Goal: Task Accomplishment & Management: Use online tool/utility

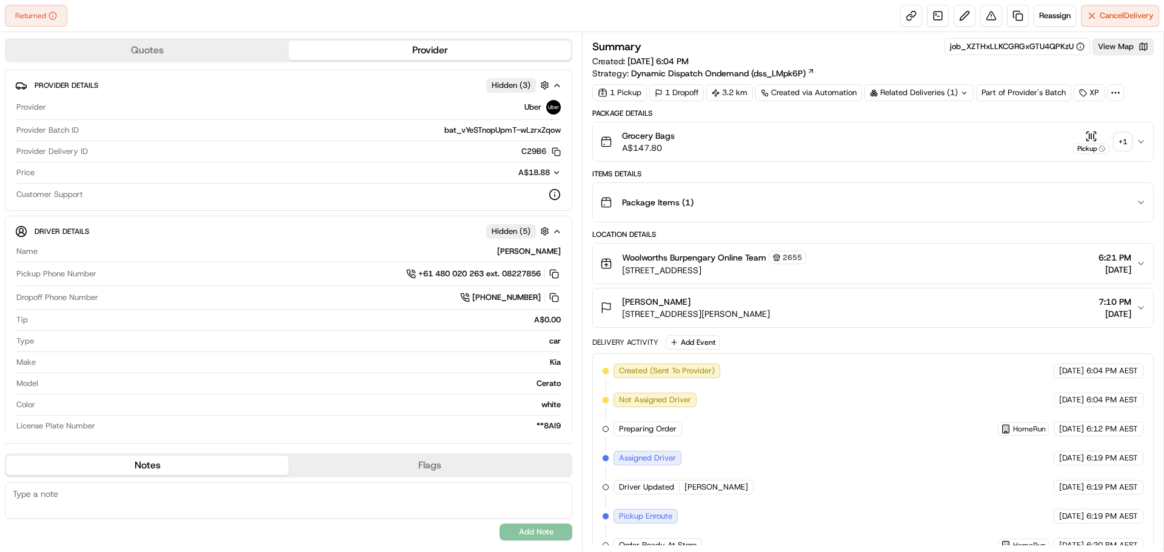
click at [1119, 145] on div "+ 1" at bounding box center [1122, 141] width 17 height 17
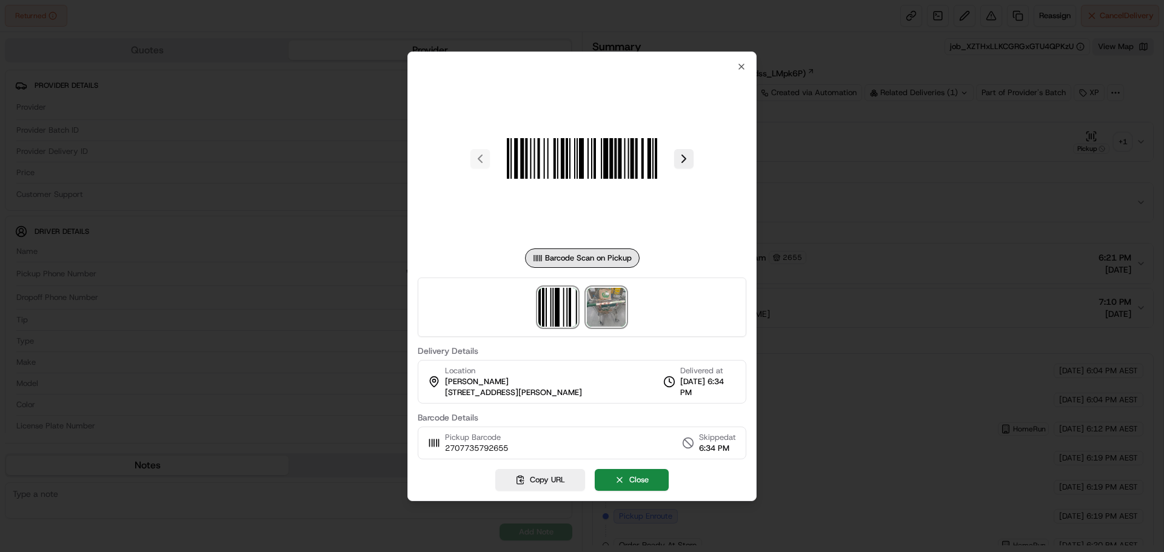
drag, startPoint x: 614, startPoint y: 307, endPoint x: 622, endPoint y: 306, distance: 8.5
click at [614, 307] on img at bounding box center [606, 307] width 39 height 39
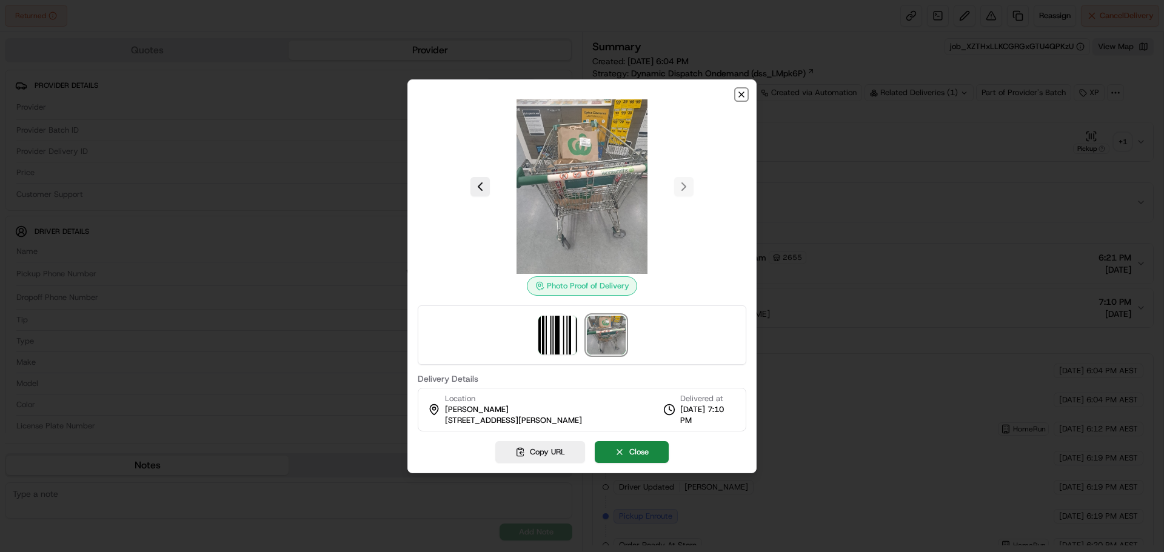
click at [743, 98] on icon "button" at bounding box center [742, 95] width 10 height 10
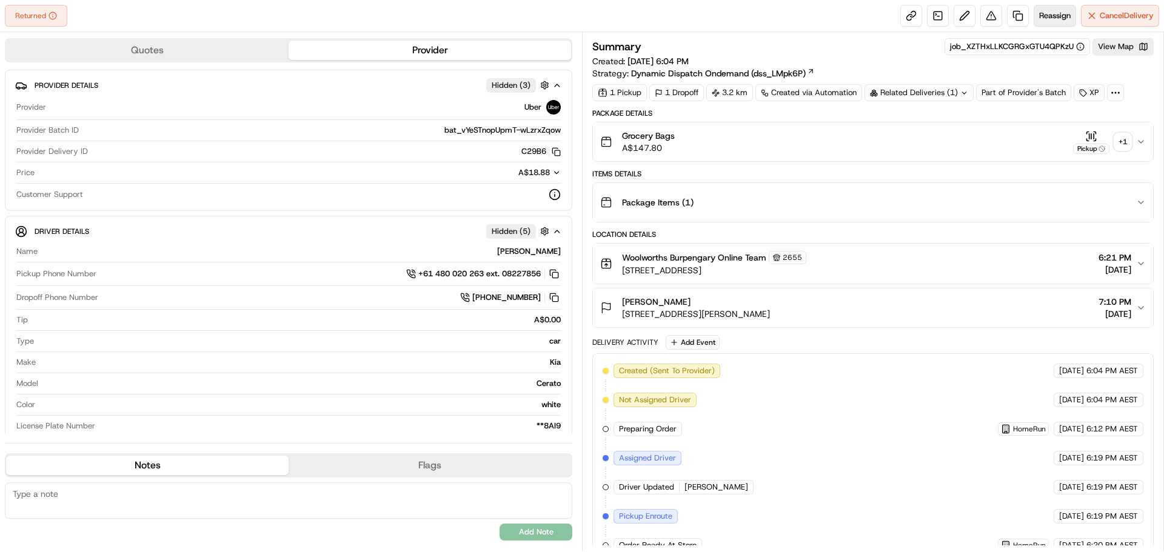
click at [1051, 10] on span "Reassign" at bounding box center [1055, 15] width 32 height 11
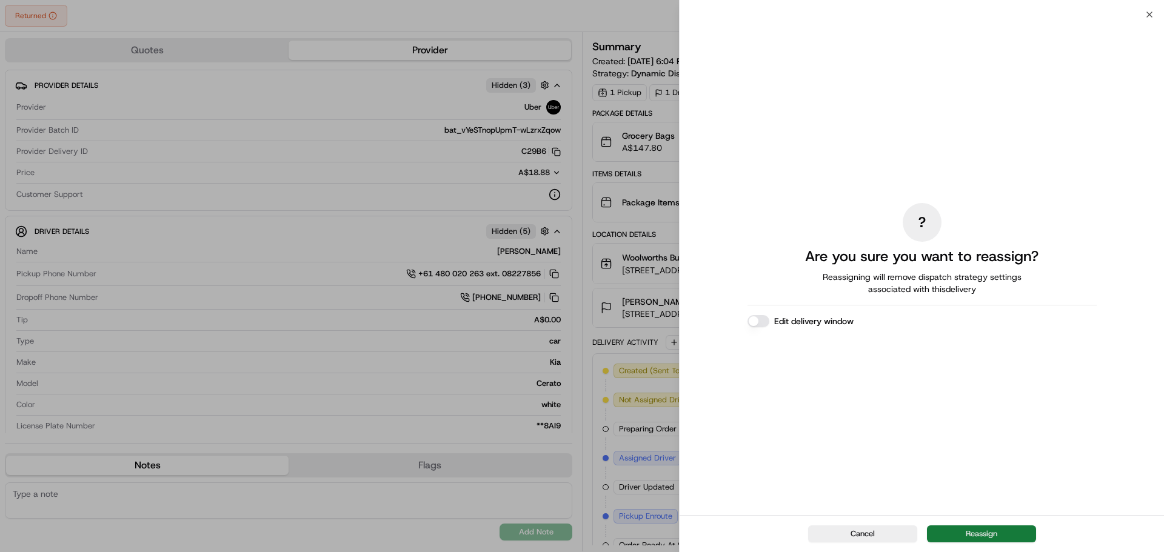
click at [994, 526] on button "Reassign" at bounding box center [981, 534] width 109 height 17
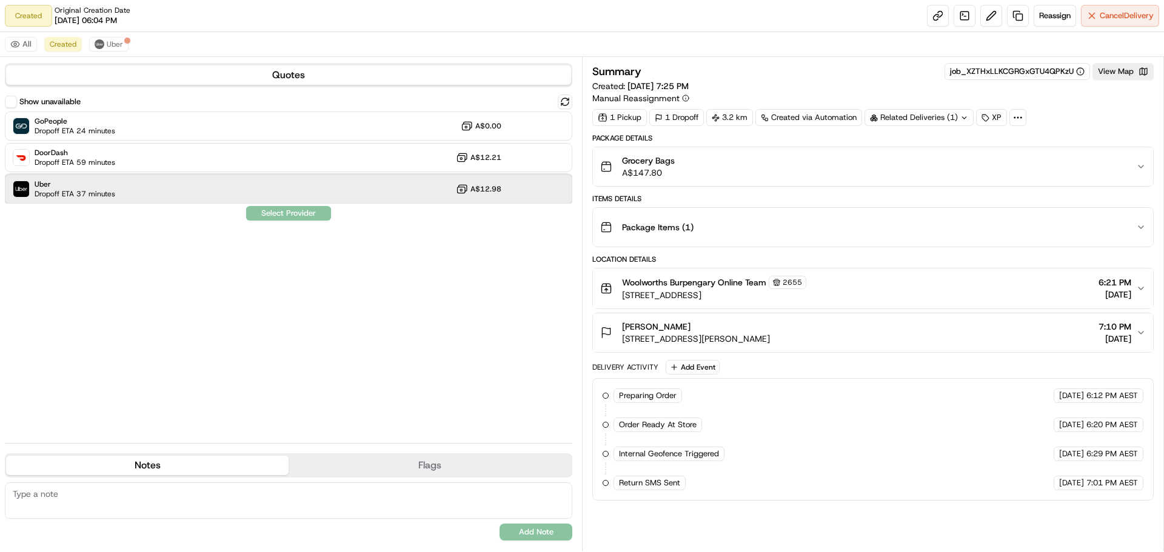
click at [403, 198] on div "Uber Dropoff ETA 37 minutes A$12.98" at bounding box center [289, 189] width 568 height 29
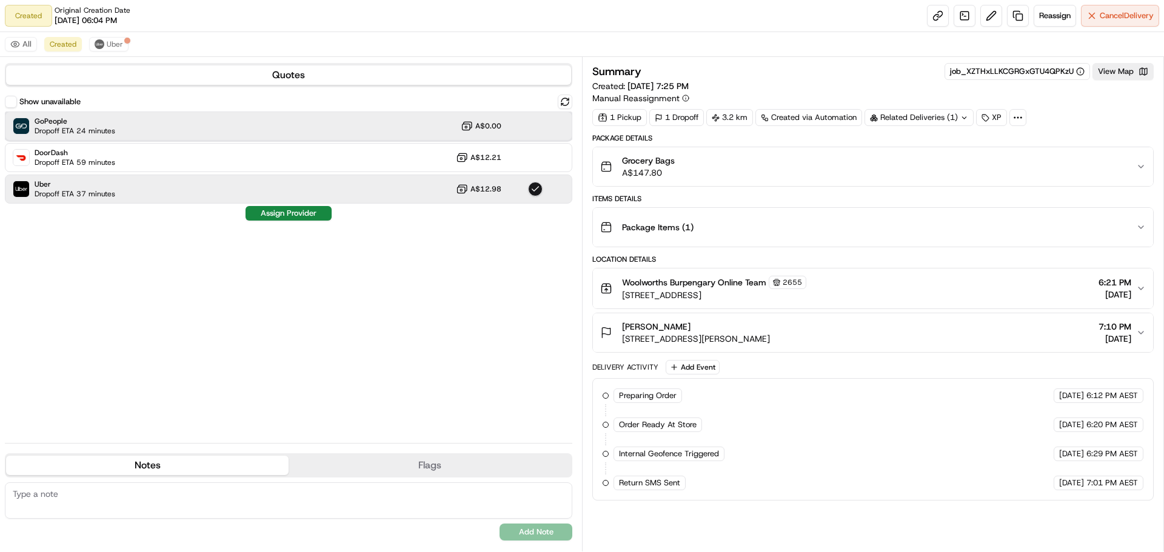
click at [341, 133] on div "GoPeople Dropoff ETA 24 minutes A$0.00" at bounding box center [289, 126] width 568 height 29
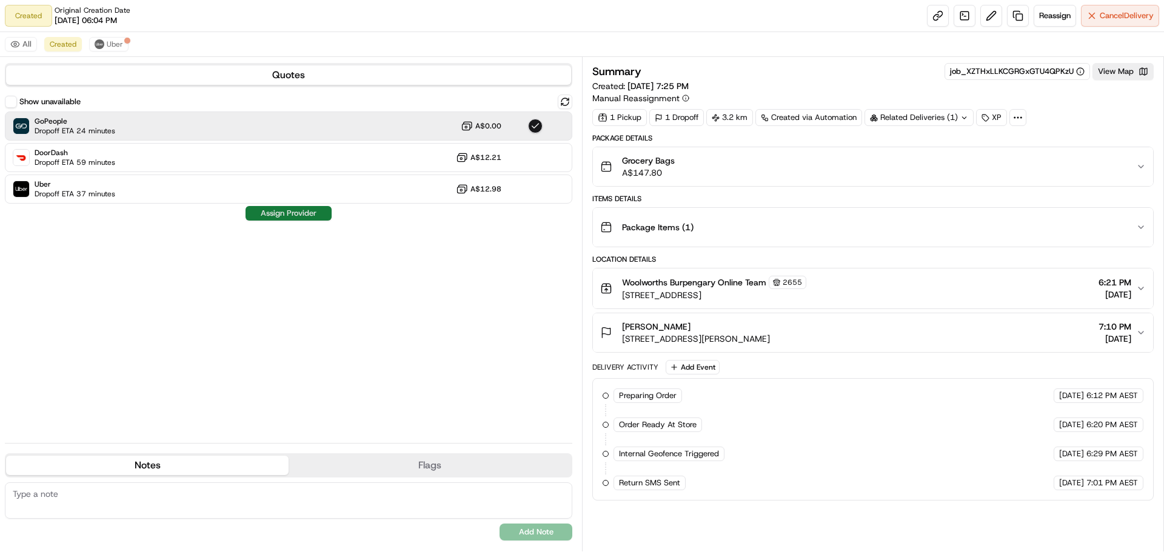
click at [287, 212] on button "Assign Provider" at bounding box center [289, 213] width 86 height 15
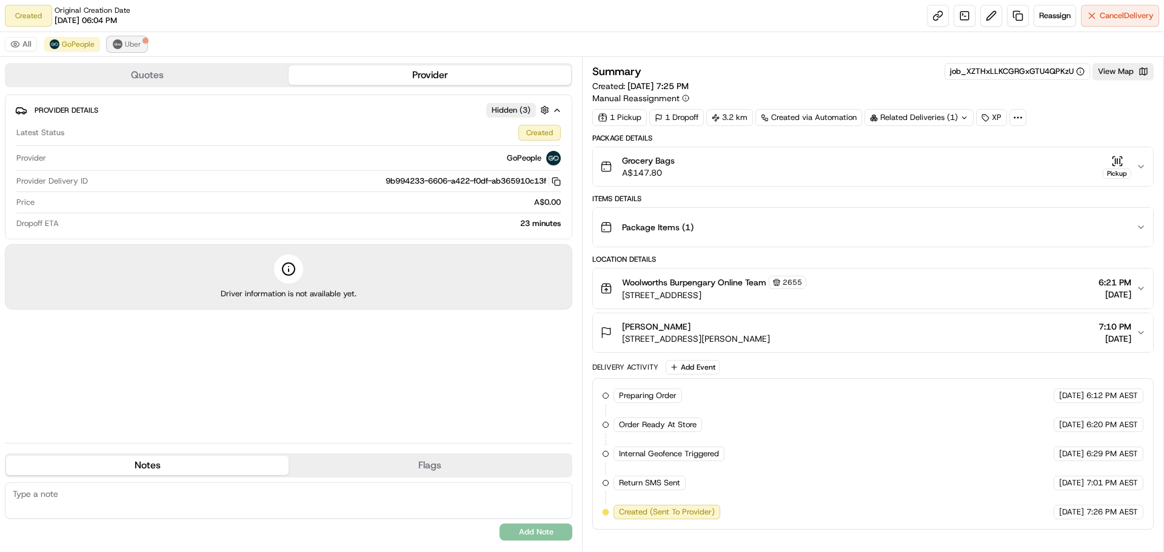
click at [130, 41] on span "Uber" at bounding box center [133, 44] width 16 height 10
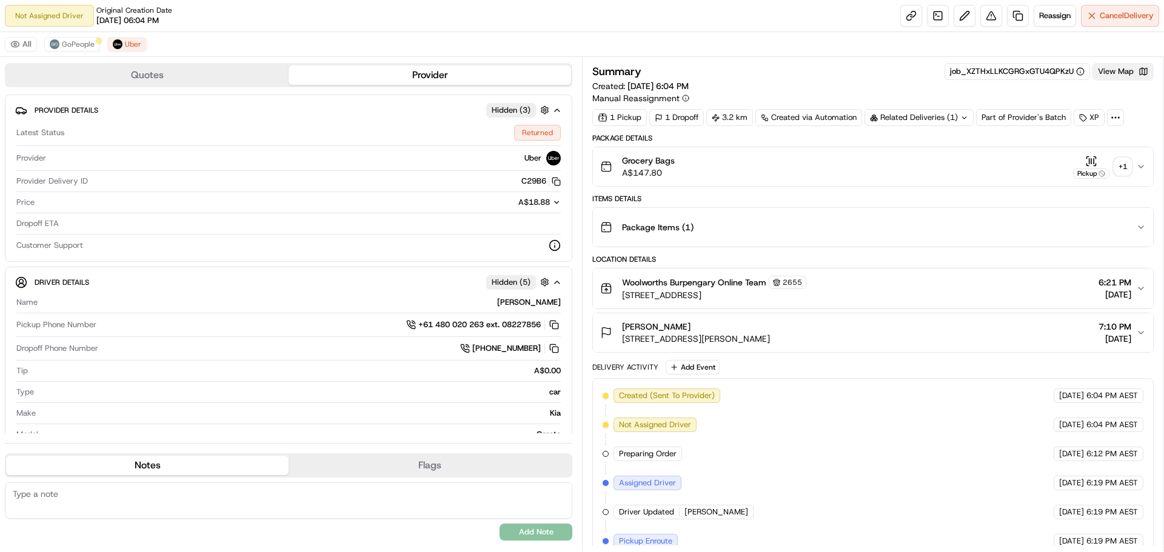
click at [1117, 70] on button "View Map" at bounding box center [1123, 71] width 61 height 17
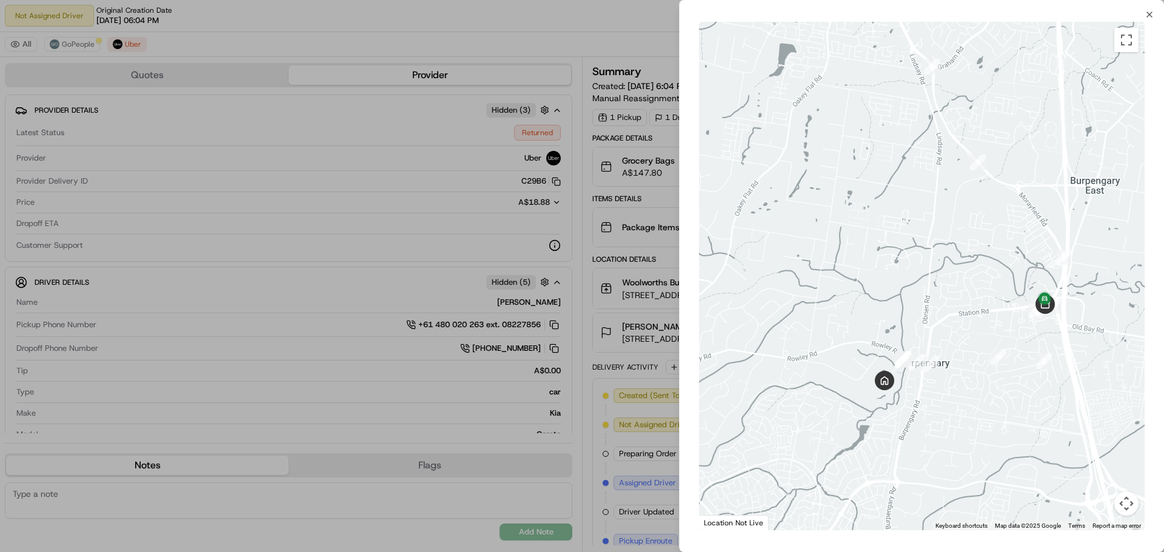
drag, startPoint x: 1001, startPoint y: 440, endPoint x: 1054, endPoint y: 365, distance: 91.8
click at [1054, 365] on div at bounding box center [922, 276] width 446 height 509
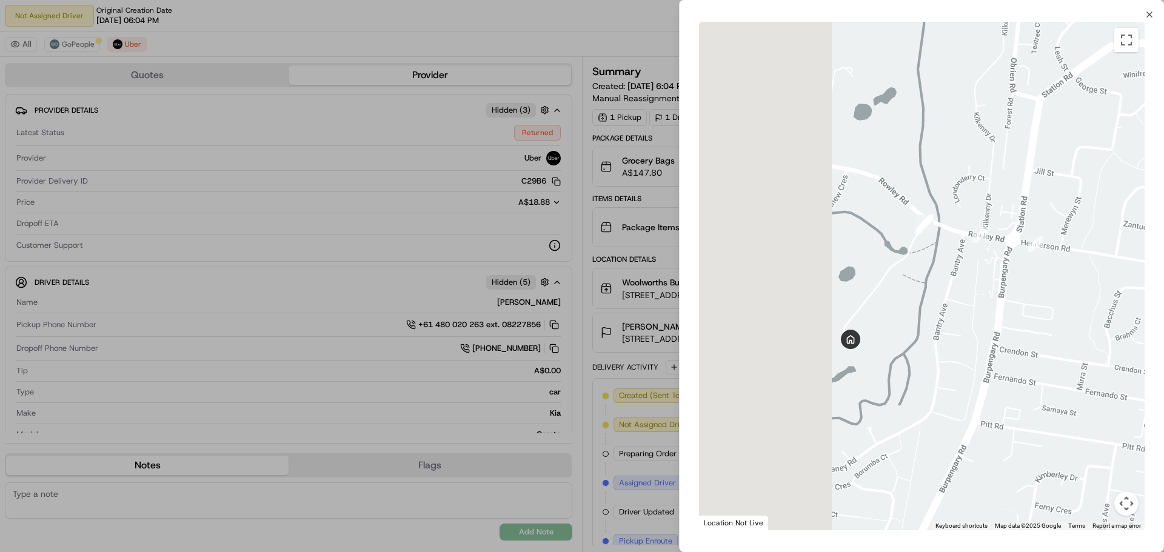
drag, startPoint x: 816, startPoint y: 386, endPoint x: 991, endPoint y: 408, distance: 176.0
click at [991, 408] on div at bounding box center [922, 276] width 446 height 509
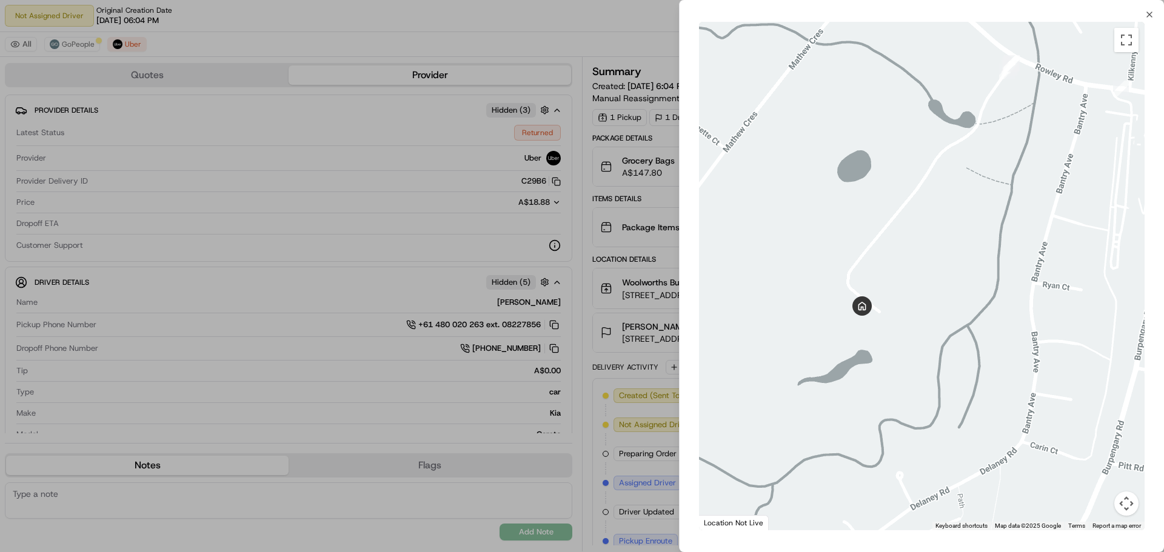
drag, startPoint x: 850, startPoint y: 341, endPoint x: 970, endPoint y: 346, distance: 119.5
click at [970, 346] on div at bounding box center [922, 276] width 446 height 509
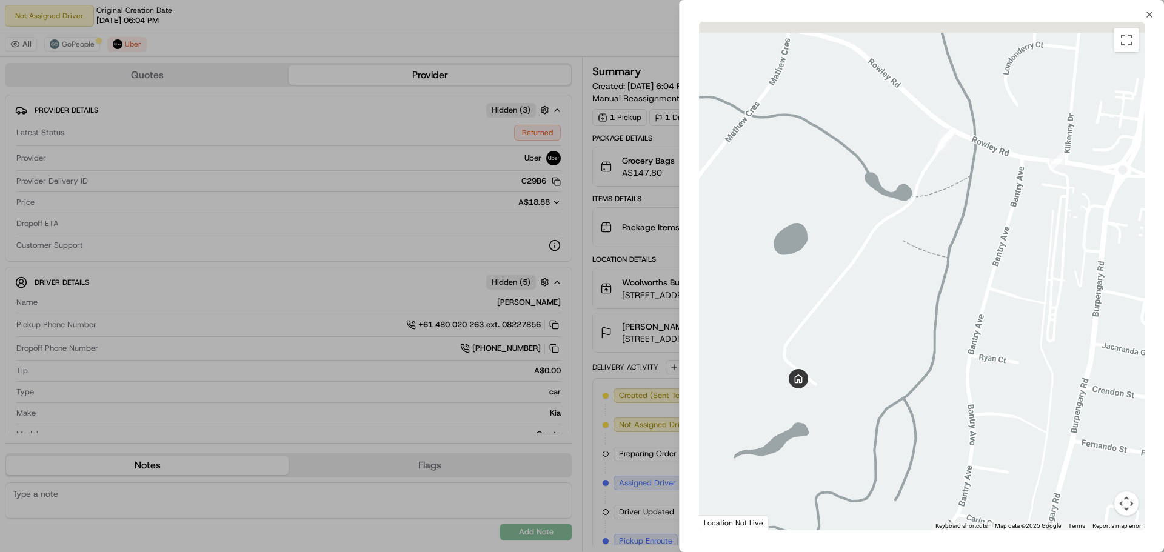
drag, startPoint x: 954, startPoint y: 230, endPoint x: 933, endPoint y: 353, distance: 125.0
click at [930, 355] on div at bounding box center [922, 276] width 446 height 509
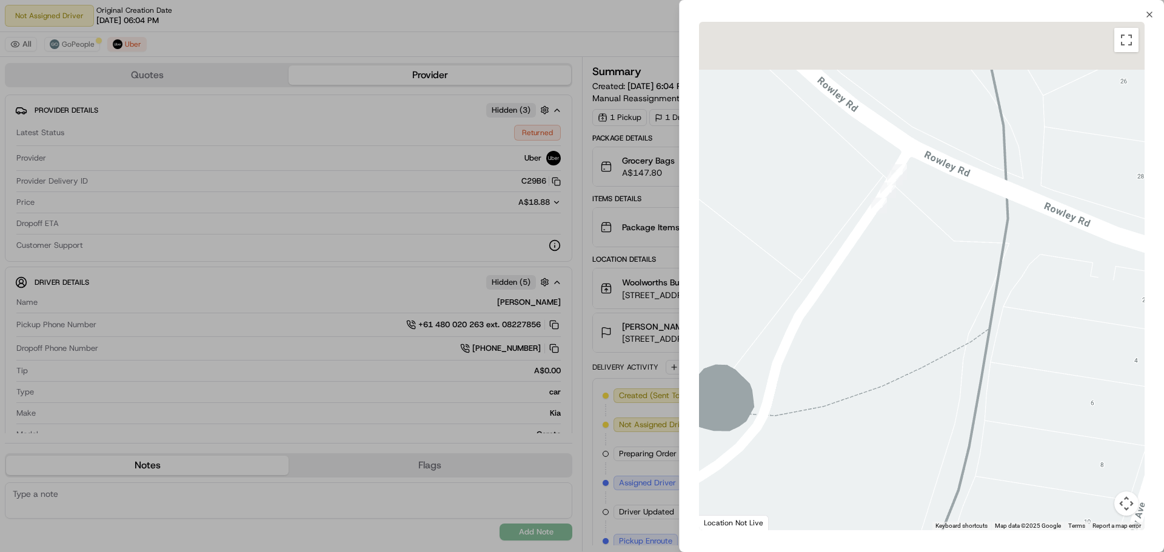
drag, startPoint x: 934, startPoint y: 192, endPoint x: 917, endPoint y: 369, distance: 178.4
click at [917, 369] on div at bounding box center [922, 276] width 446 height 509
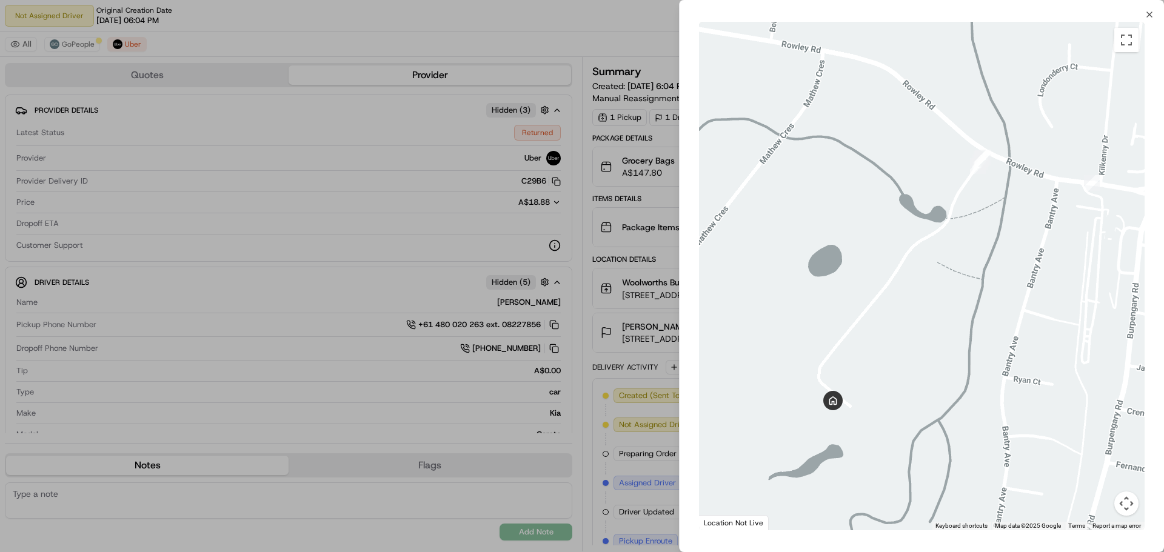
drag, startPoint x: 894, startPoint y: 419, endPoint x: 956, endPoint y: 290, distance: 142.6
click at [956, 290] on div at bounding box center [922, 276] width 446 height 509
click at [1149, 16] on icon "button" at bounding box center [1150, 15] width 10 height 10
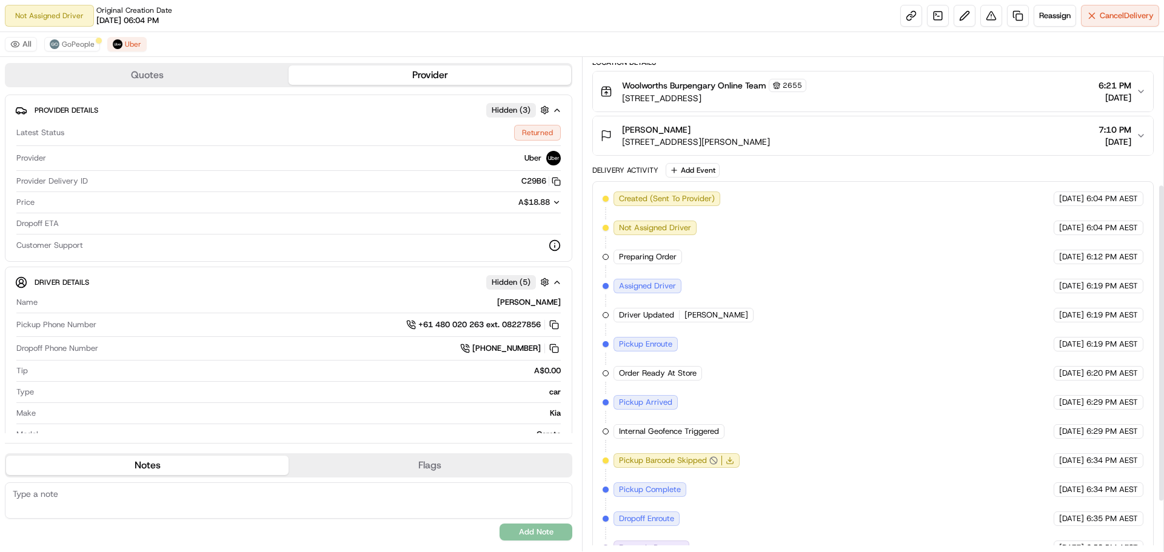
scroll to position [275, 0]
